Goal: Task Accomplishment & Management: Use online tool/utility

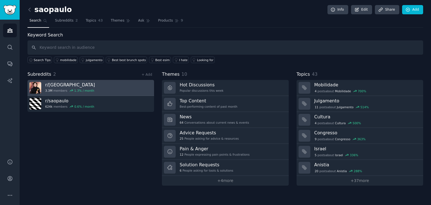
click at [87, 84] on h3 "r/ [GEOGRAPHIC_DATA]" at bounding box center [70, 85] width 50 height 6
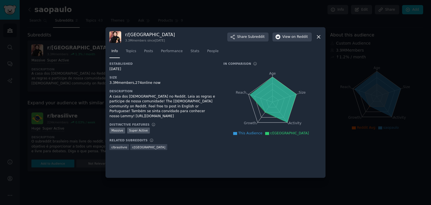
click at [81, 81] on div at bounding box center [215, 102] width 431 height 205
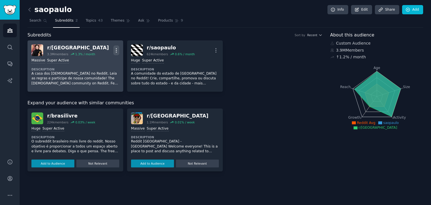
click at [115, 53] on icon "button" at bounding box center [116, 50] width 6 height 6
click at [116, 53] on button "More" at bounding box center [116, 50] width 6 height 10
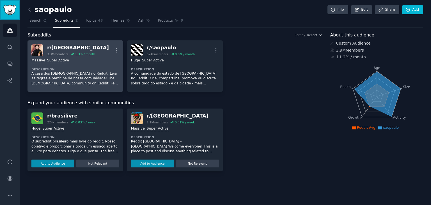
click at [12, 15] on link "Sidebar" at bounding box center [10, 10] width 20 height 20
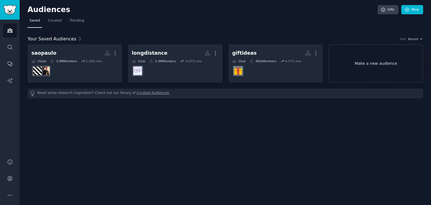
click at [376, 54] on link "Make a new audience" at bounding box center [376, 63] width 95 height 38
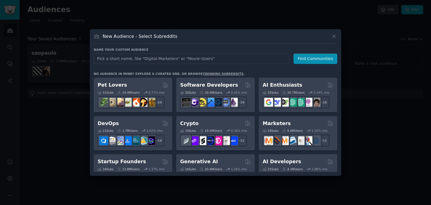
click at [233, 57] on input "text" at bounding box center [192, 59] width 196 height 10
type input "s"
type input "desabafos"
click button "Find Communities" at bounding box center [316, 59] width 44 height 10
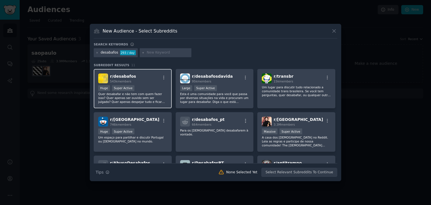
click at [138, 101] on p "Quer desabafar e não tem com quem fazer isso? Quer apenas ser ouvido sem ser ju…" at bounding box center [132, 98] width 69 height 12
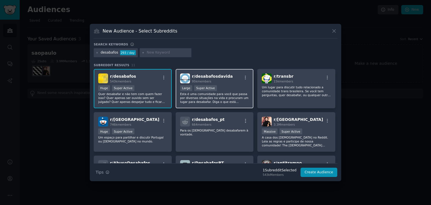
click at [219, 81] on div "95k members" at bounding box center [212, 81] width 41 height 4
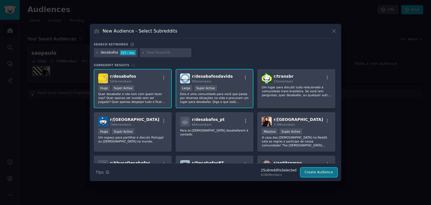
click at [324, 171] on button "Create Audience" at bounding box center [319, 173] width 37 height 10
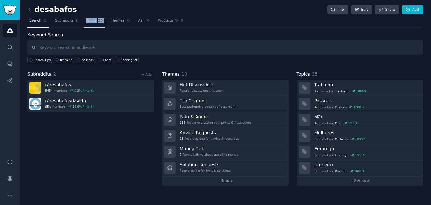
drag, startPoint x: 101, startPoint y: 20, endPoint x: 82, endPoint y: 22, distance: 19.2
click at [82, 22] on nav "Search Subreddits 2 Topics 35 Themes Ask Products 0" at bounding box center [226, 22] width 396 height 12
click at [86, 22] on span "Topics" at bounding box center [91, 20] width 10 height 5
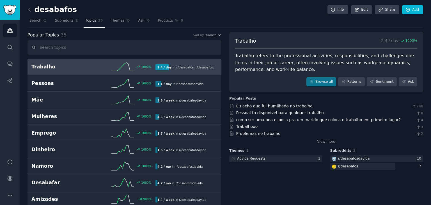
click at [101, 63] on div "1000 %" at bounding box center [124, 67] width 62 height 8
click at [84, 65] on h2 "Trabalho" at bounding box center [62, 66] width 62 height 7
click at [319, 79] on link "Browse all" at bounding box center [321, 82] width 30 height 10
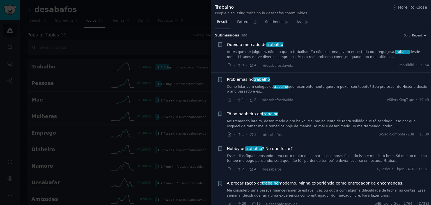
click at [317, 129] on div "Tô no banheiro do trabalho Me tremendo inteiro, desanimado e pra baixo. Mal me …" at bounding box center [328, 120] width 202 height 18
click at [316, 129] on link "Me tremendo inteiro, desanimado e pra baixo. Mal me aguento de tanta solidão qu…" at bounding box center [328, 124] width 202 height 10
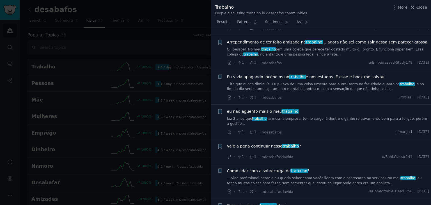
scroll to position [610, 0]
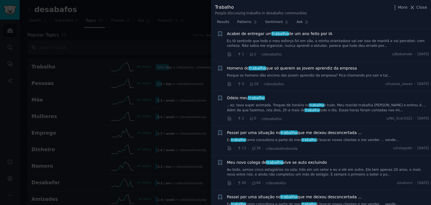
click at [138, 142] on div at bounding box center [215, 102] width 431 height 205
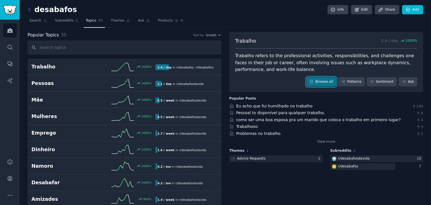
scroll to position [847, 0]
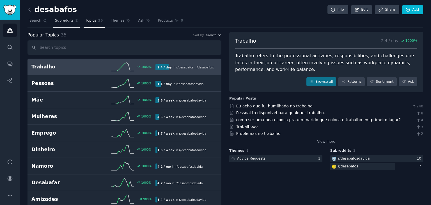
click at [62, 20] on span "Subreddits" at bounding box center [64, 20] width 19 height 5
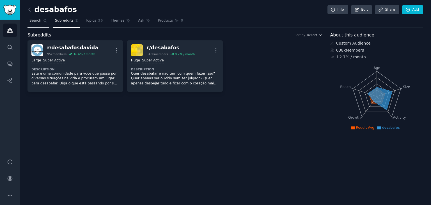
click at [46, 20] on link "Search" at bounding box center [39, 22] width 22 height 12
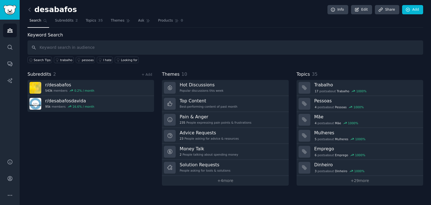
click at [97, 48] on input "text" at bounding box center [226, 47] width 396 height 14
type input "site"
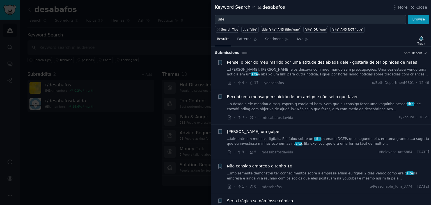
click at [278, 70] on link "...[PERSON_NAME], [PERSON_NAME] e os deixava com meu marido sem preocupações. U…" at bounding box center [328, 72] width 202 height 10
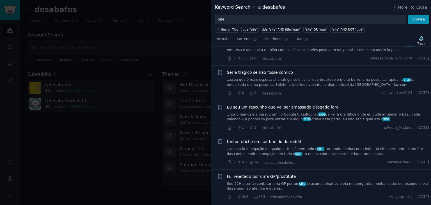
scroll to position [837, 0]
click at [316, 146] on link "...ndená-lo à negação de qualquer função em todo o site , tornando minha conta …" at bounding box center [328, 151] width 202 height 10
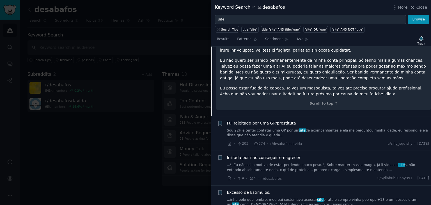
scroll to position [405, 0]
click at [314, 128] on link "Sou 22H e tentei contatar uma GP por um site de acompanhantes e ela me pergunto…" at bounding box center [328, 133] width 202 height 10
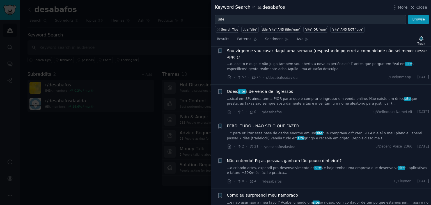
scroll to position [1029, 0]
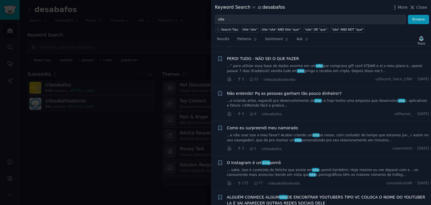
click at [303, 121] on li "+ Como eu surpreendi meu namorado ...e não usar isso a meu favor? Acabei criand…" at bounding box center [321, 138] width 220 height 35
click at [295, 133] on link "...e não usar isso a meu favor? Acabei criando um site só nosso, com contador d…" at bounding box center [328, 138] width 202 height 10
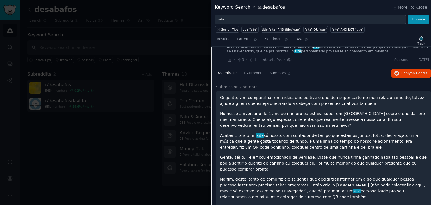
scroll to position [829, 0]
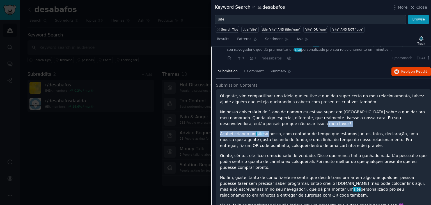
drag, startPoint x: 262, startPoint y: 112, endPoint x: 264, endPoint y: 121, distance: 9.7
click at [264, 121] on div "Oi gente, vim compartilhar uma ideia que eu tive e que deu super certo no meu r…" at bounding box center [323, 150] width 207 height 115
click at [264, 131] on p "Acabei criando um site só nosso, com contador de tempo que estamos juntos, foto…" at bounding box center [323, 140] width 207 height 18
click at [276, 131] on p "Acabei criando um site só nosso, com contador de tempo que estamos juntos, foto…" at bounding box center [323, 140] width 207 height 18
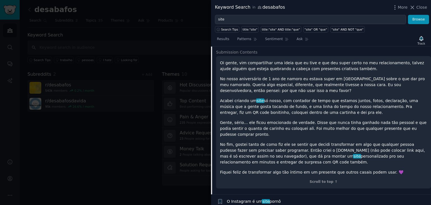
scroll to position [874, 0]
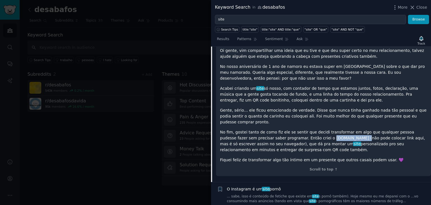
drag, startPoint x: 289, startPoint y: 119, endPoint x: 316, endPoint y: 121, distance: 27.3
click at [316, 129] on p "No fim, gostei tanto de como fiz ele se sentir que decidi transformar em algo q…" at bounding box center [323, 141] width 207 height 24
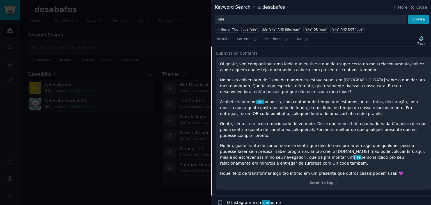
click at [94, 62] on div at bounding box center [215, 102] width 431 height 205
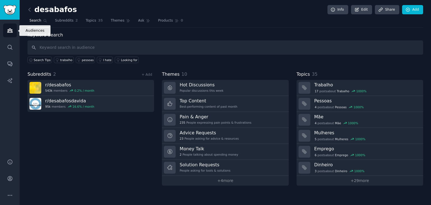
click at [12, 31] on icon "Sidebar" at bounding box center [10, 31] width 6 height 6
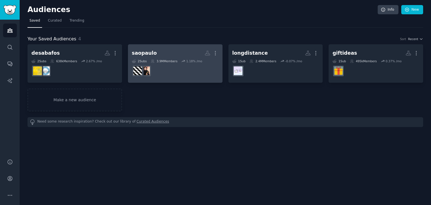
click at [168, 48] on link "saopaulo More 2 Sub s 3.9M Members 1.18 % /mo" at bounding box center [175, 63] width 95 height 38
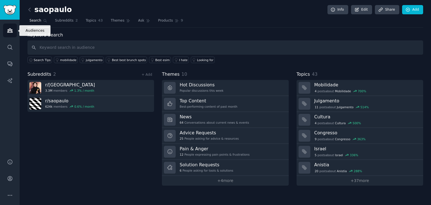
click at [14, 28] on link "Audiences" at bounding box center [10, 31] width 14 height 14
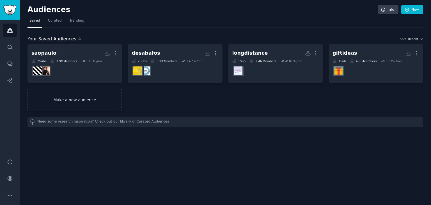
click at [99, 99] on link "Make a new audience" at bounding box center [75, 100] width 95 height 23
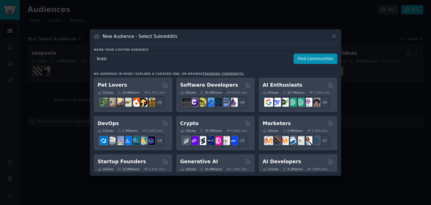
type input "[GEOGRAPHIC_DATA]"
click button "Find Communities" at bounding box center [316, 59] width 44 height 10
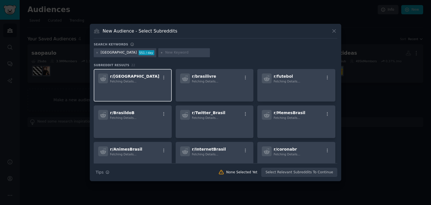
click at [144, 79] on div "r/ brasil Fetching Details..." at bounding box center [132, 79] width 69 height 10
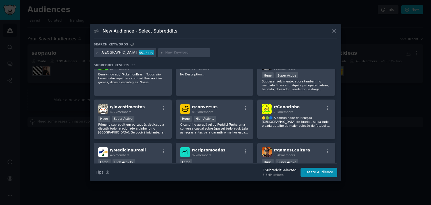
scroll to position [147, 0]
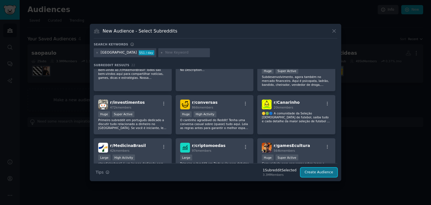
click at [321, 171] on button "Create Audience" at bounding box center [319, 173] width 37 height 10
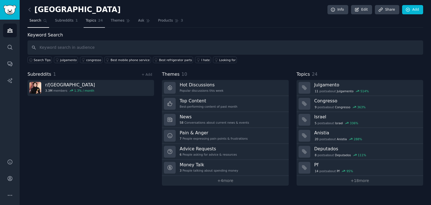
click at [85, 24] on link "Topics 24" at bounding box center [94, 22] width 21 height 12
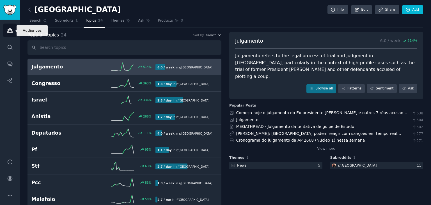
click at [14, 28] on link "Audiences" at bounding box center [10, 31] width 14 height 14
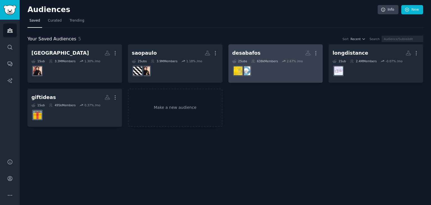
click at [267, 56] on h2 "desabafos More" at bounding box center [275, 53] width 87 height 10
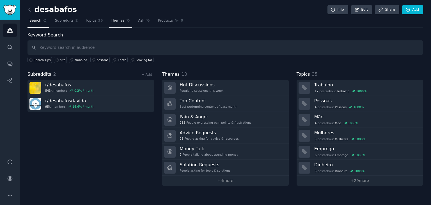
click at [117, 21] on link "Themes" at bounding box center [121, 22] width 24 height 12
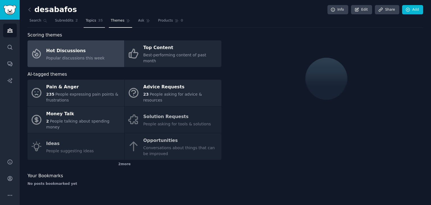
click at [88, 23] on link "Topics 35" at bounding box center [94, 22] width 21 height 12
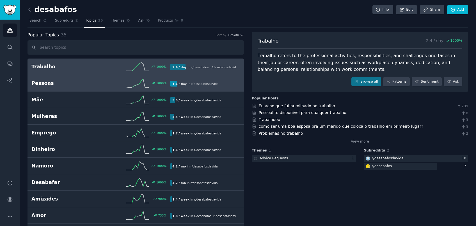
click at [66, 82] on h2 "Pessoas" at bounding box center [66, 83] width 70 height 7
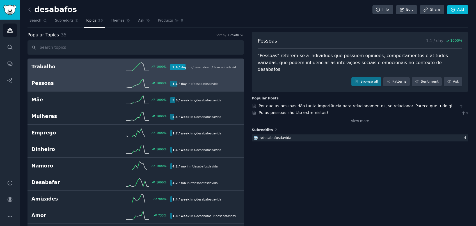
click at [75, 70] on h2 "Trabalho" at bounding box center [66, 66] width 70 height 7
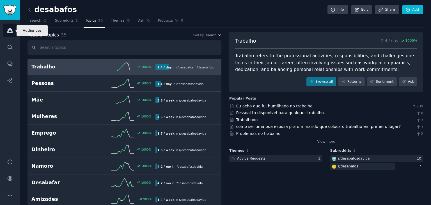
click at [12, 27] on link "Audiences" at bounding box center [10, 31] width 14 height 14
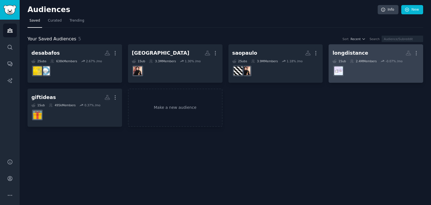
click at [358, 75] on dd "r/LongDistance" at bounding box center [376, 71] width 87 height 16
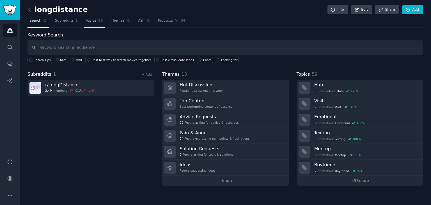
click at [86, 19] on span "Topics" at bounding box center [91, 20] width 10 height 5
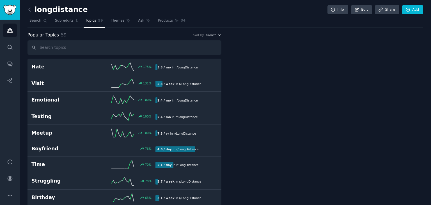
click at [34, 10] on link at bounding box center [31, 9] width 7 height 9
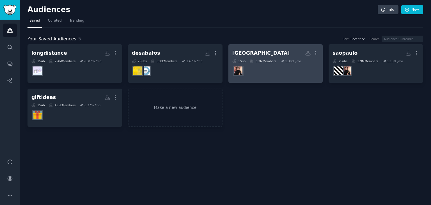
click at [275, 73] on dd "r/[GEOGRAPHIC_DATA]" at bounding box center [275, 71] width 87 height 16
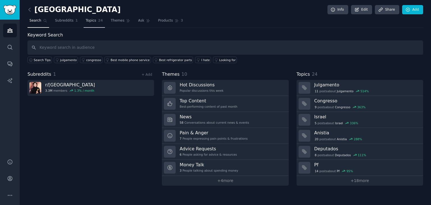
click at [91, 22] on link "Topics 24" at bounding box center [94, 22] width 21 height 12
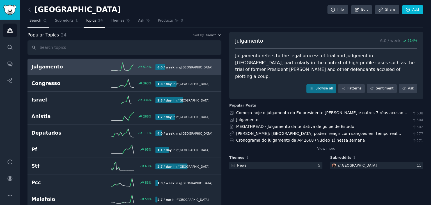
click at [40, 18] on link "Search" at bounding box center [39, 22] width 22 height 12
